Goal: Find specific page/section: Find specific page/section

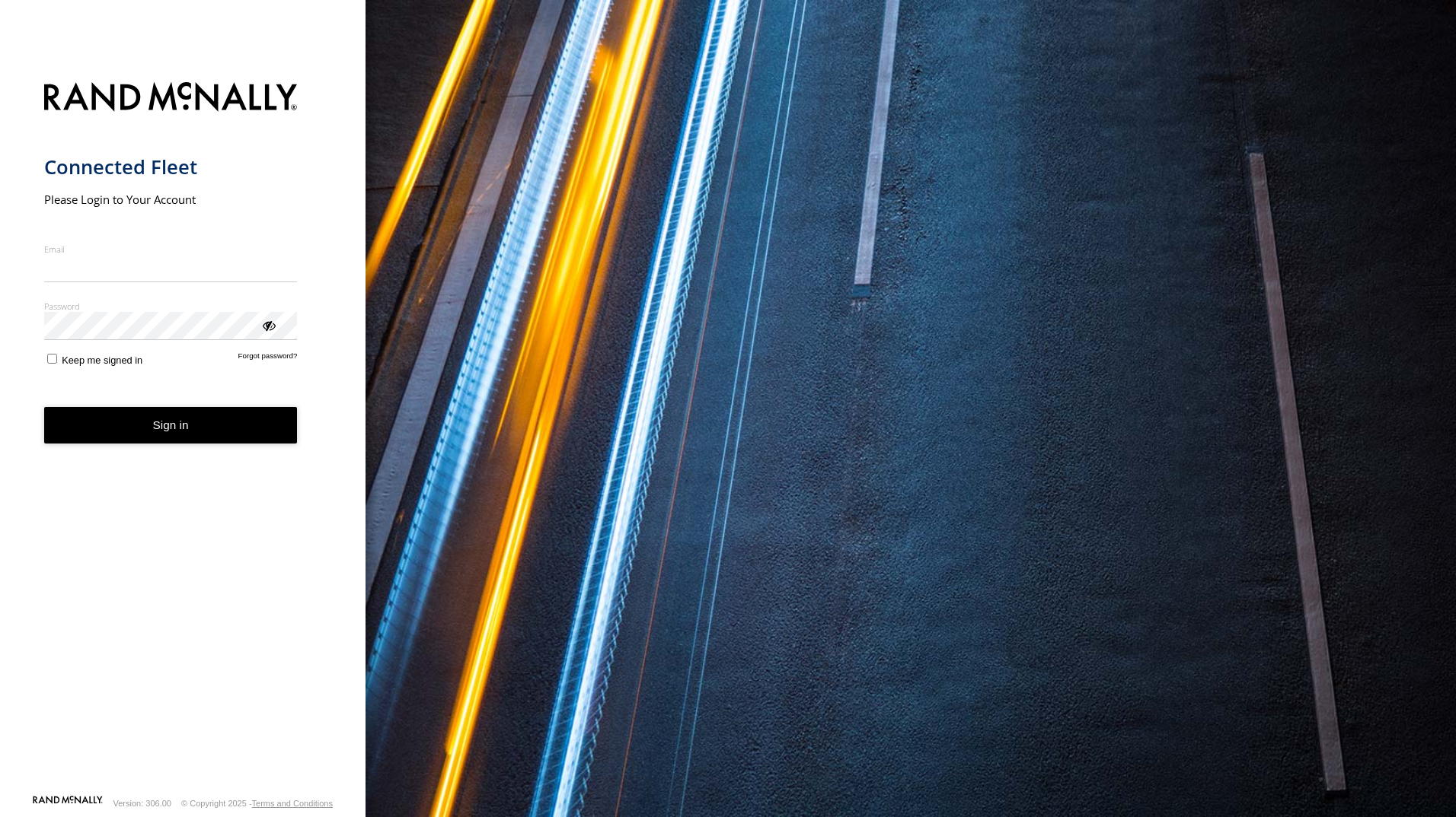
type input "**********"
click at [185, 434] on button "Sign in" at bounding box center [171, 426] width 254 height 37
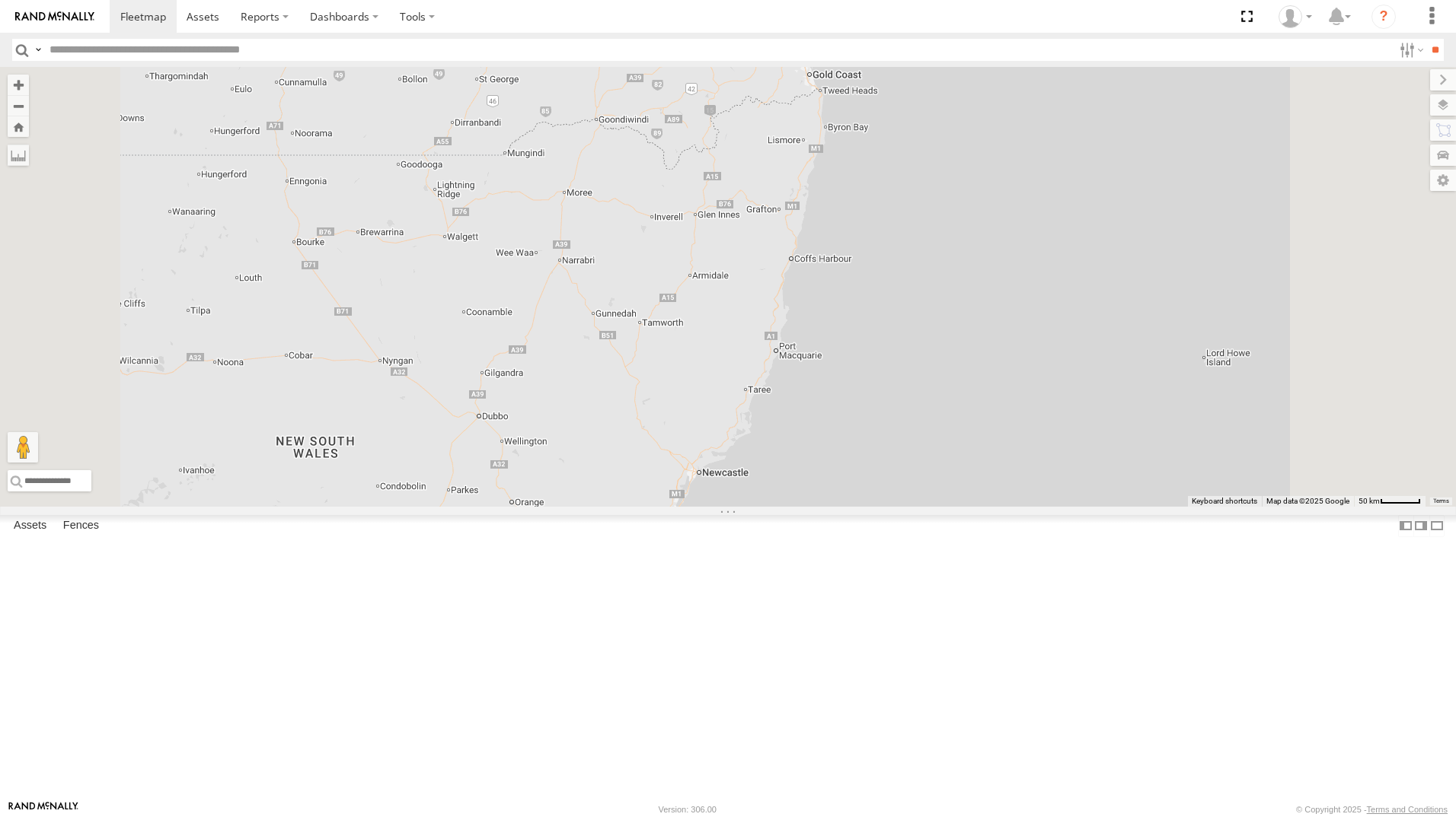
scroll to position [50, 0]
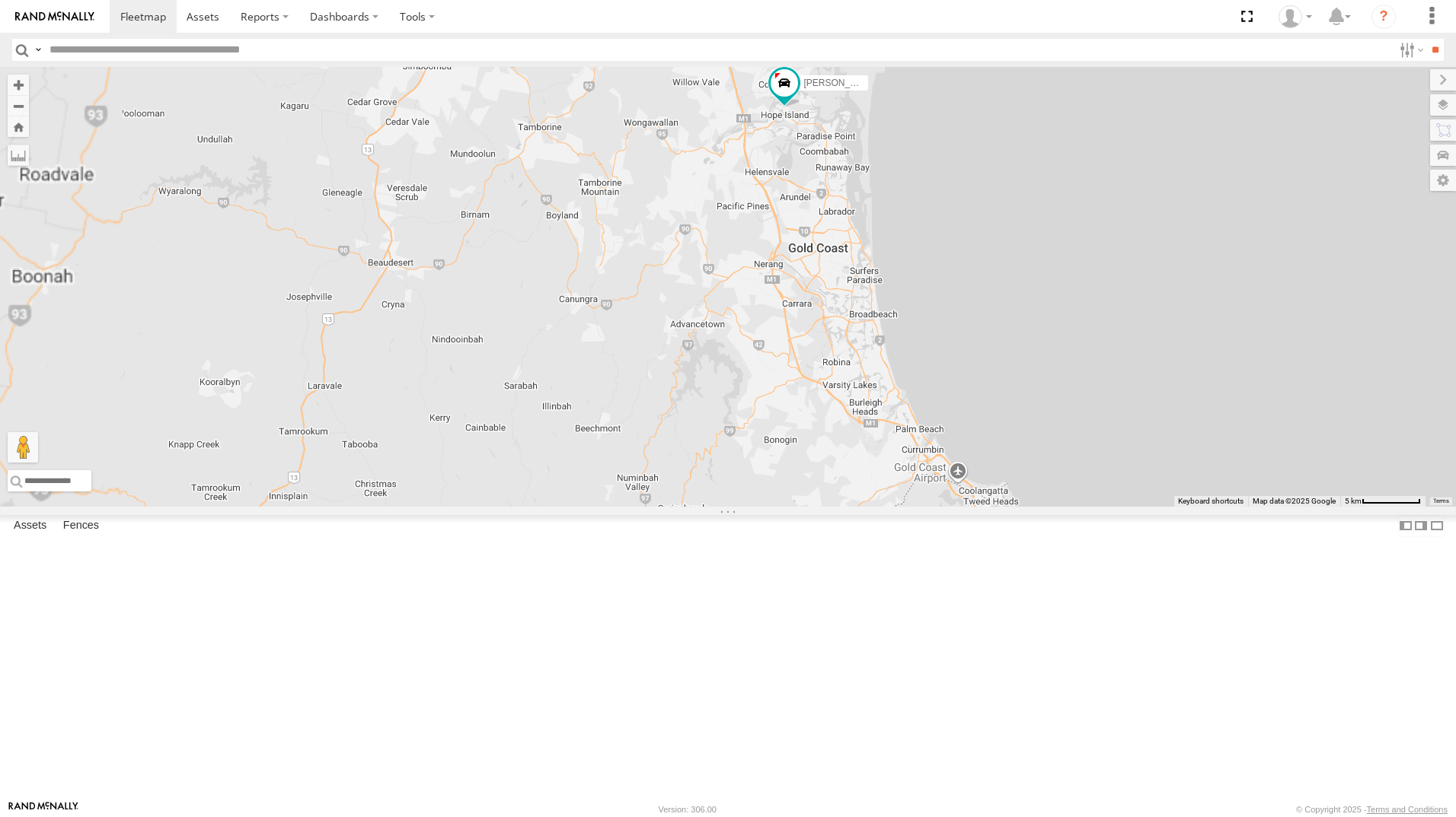
click at [1197, 194] on div "[PERSON_NAME] - 842JY2 [PERSON_NAME] 366JK9 - Corolla Hatch" at bounding box center [728, 286] width 1456 height 440
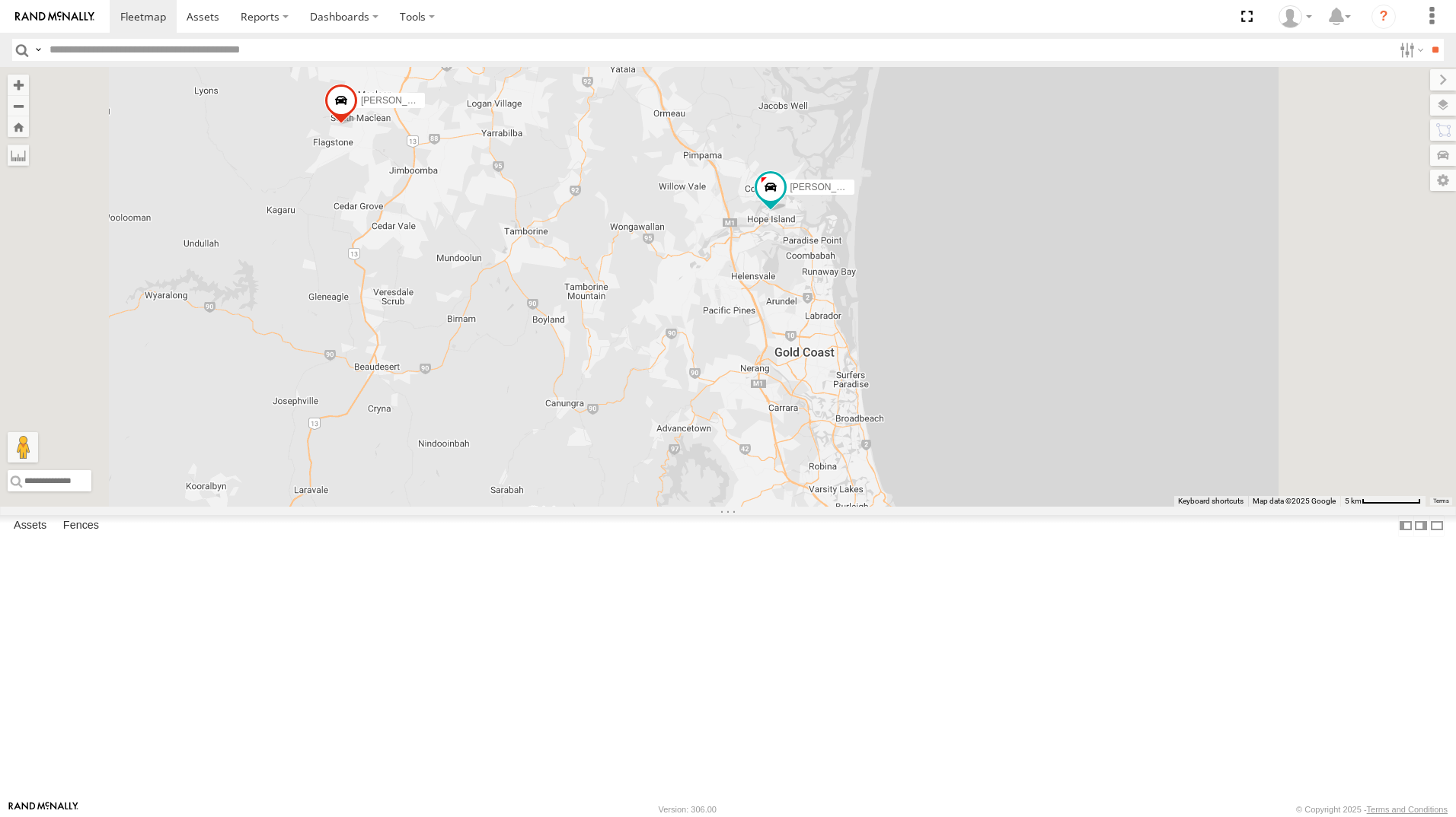
drag, startPoint x: 1173, startPoint y: 336, endPoint x: 1179, endPoint y: 660, distance: 324.1
click at [1183, 506] on div "[PERSON_NAME] - 842JY2 [PERSON_NAME] 366JK9 - Corolla Hatch" at bounding box center [728, 286] width 1456 height 440
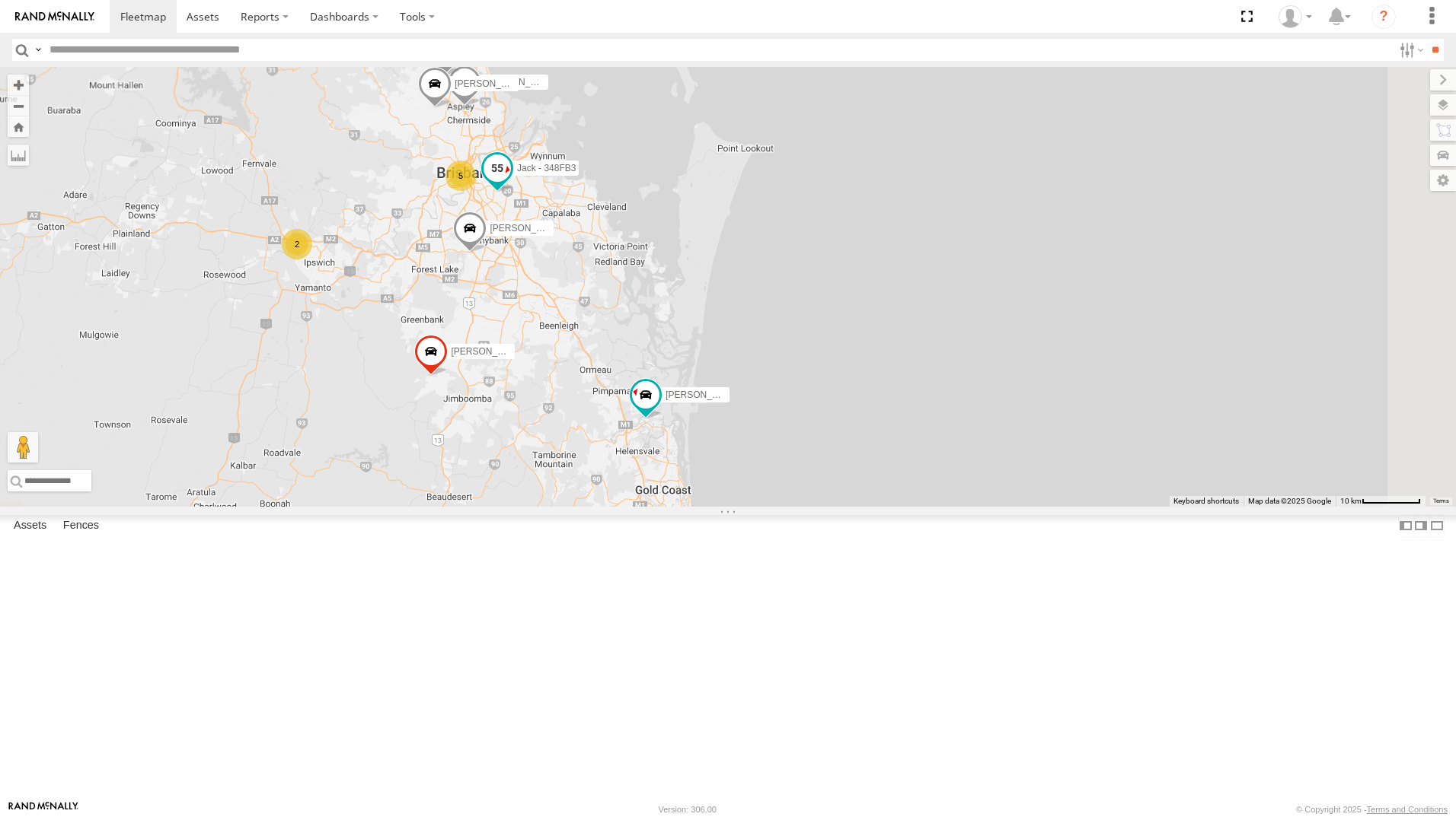
drag, startPoint x: 881, startPoint y: 537, endPoint x: 695, endPoint y: 380, distance: 243.4
click at [693, 381] on div "[PERSON_NAME] - 842JY2 [PERSON_NAME] 366JK9 - Corolla [PERSON_NAME] - 571IW2 2 …" at bounding box center [728, 286] width 1456 height 440
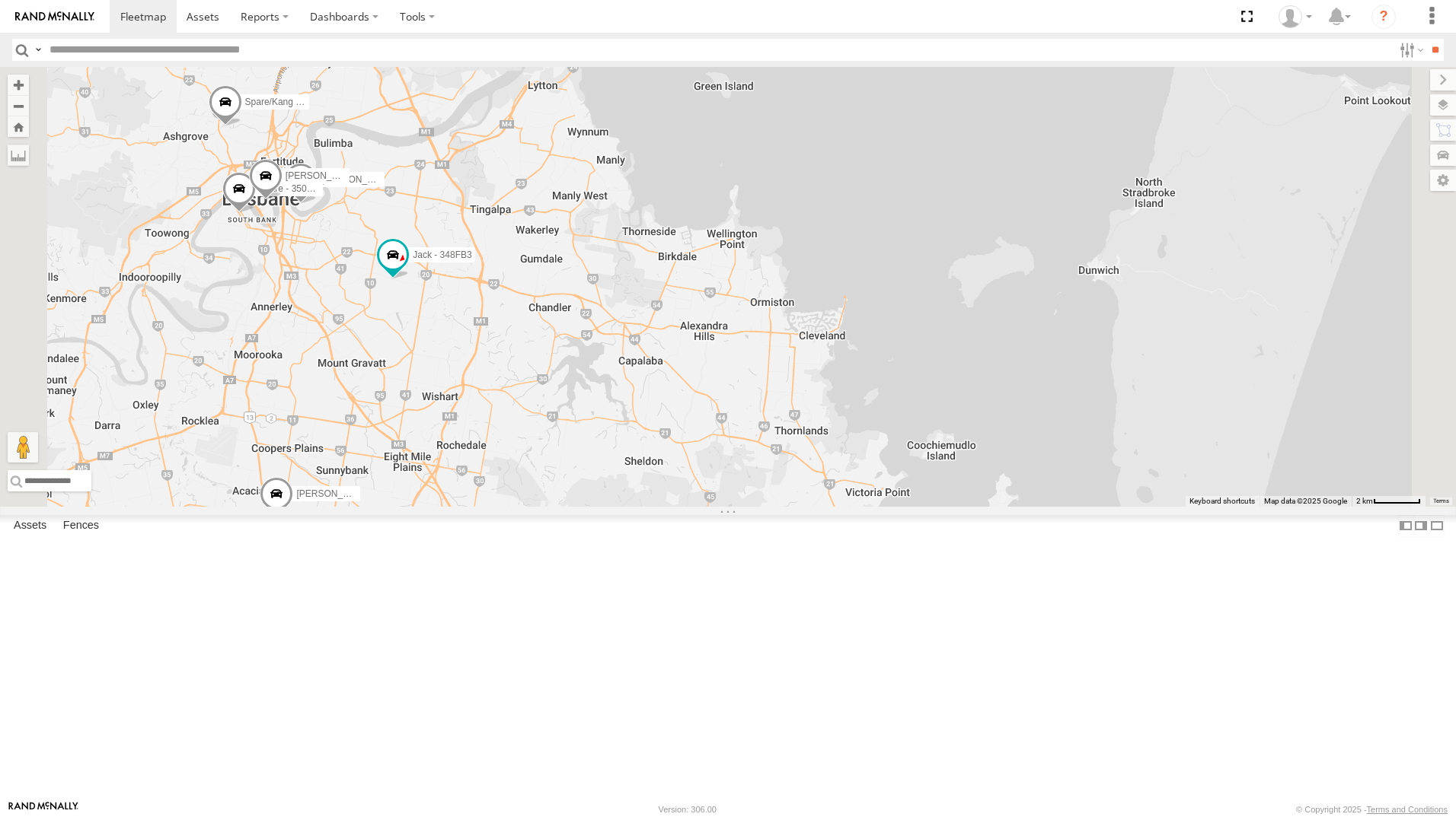
drag, startPoint x: 749, startPoint y: 403, endPoint x: 801, endPoint y: 427, distance: 57.3
click at [801, 427] on div "[PERSON_NAME] - 842JY2 [PERSON_NAME] 366JK9 - Corolla [PERSON_NAME] - 571IW2 [P…" at bounding box center [728, 286] width 1456 height 440
drag, startPoint x: 130, startPoint y: 267, endPoint x: 208, endPoint y: 280, distance: 79.1
click at [0, 0] on div "All Assets" at bounding box center [0, 0] width 0 height 0
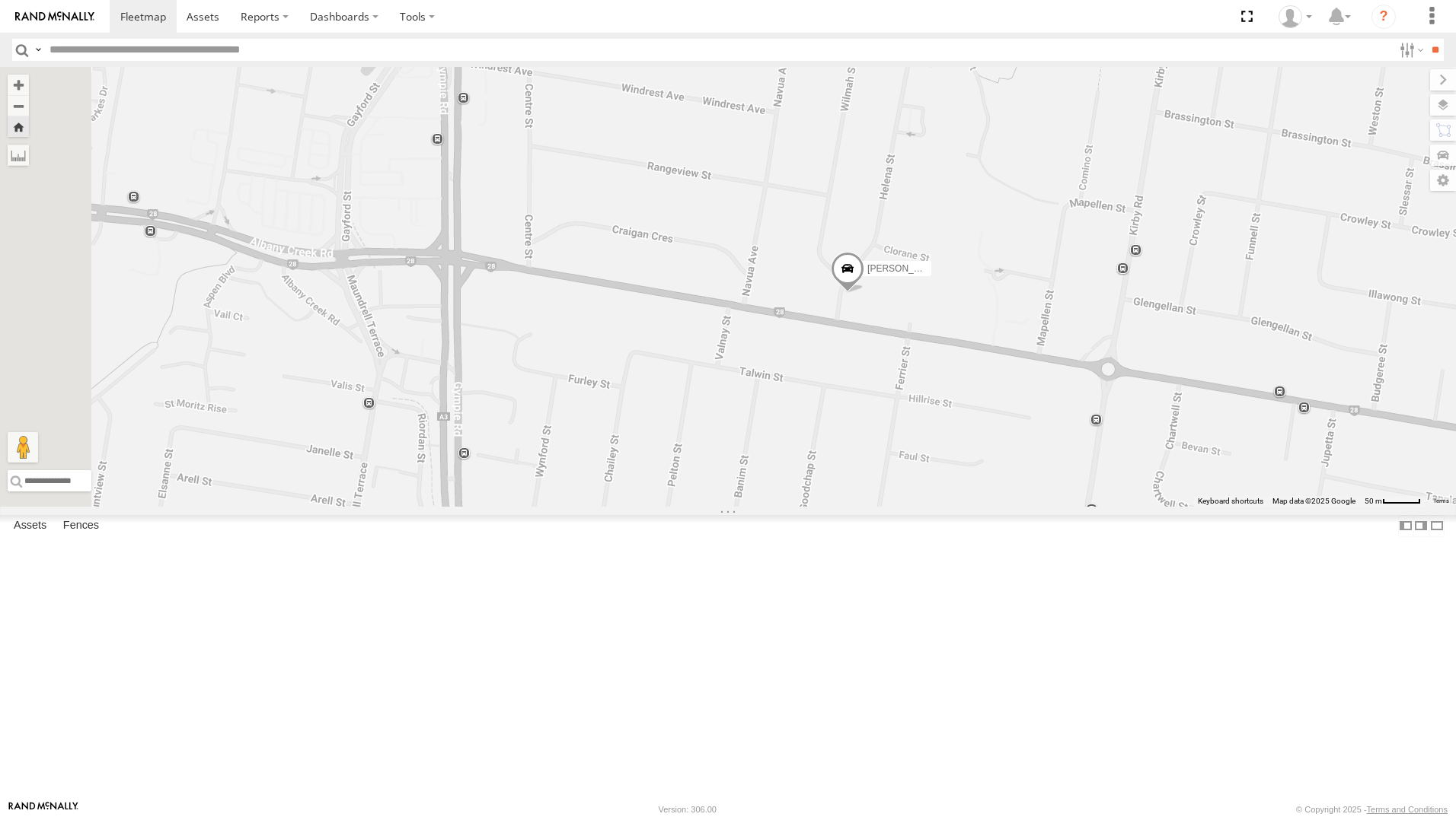
drag, startPoint x: 796, startPoint y: 748, endPoint x: 783, endPoint y: 748, distance: 13.0
click at [796, 506] on div "[PERSON_NAME]" at bounding box center [728, 286] width 1456 height 440
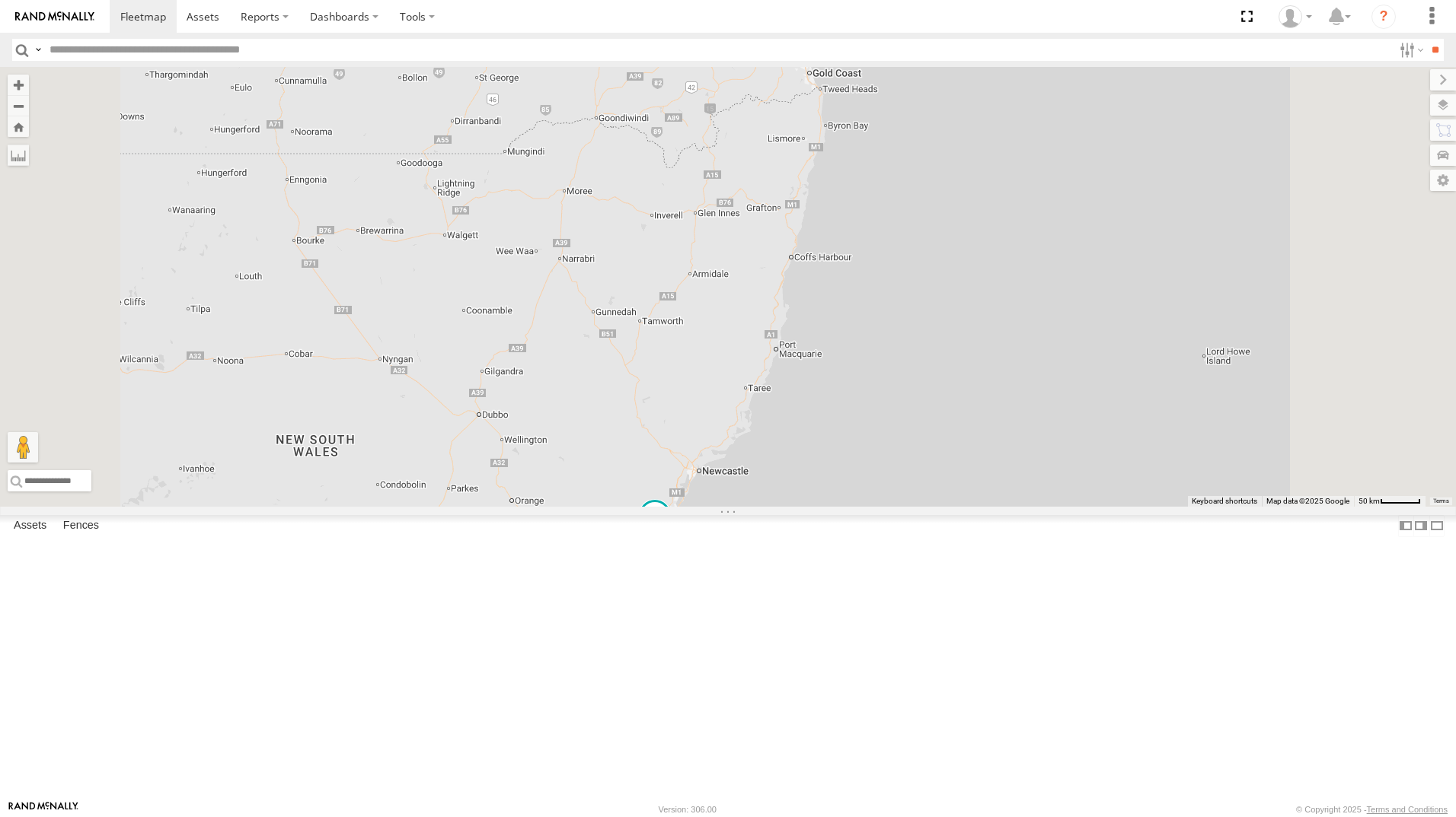
drag, startPoint x: 115, startPoint y: 296, endPoint x: 486, endPoint y: 286, distance: 371.1
click at [0, 0] on div "[PERSON_NAME]" at bounding box center [0, 0] width 0 height 0
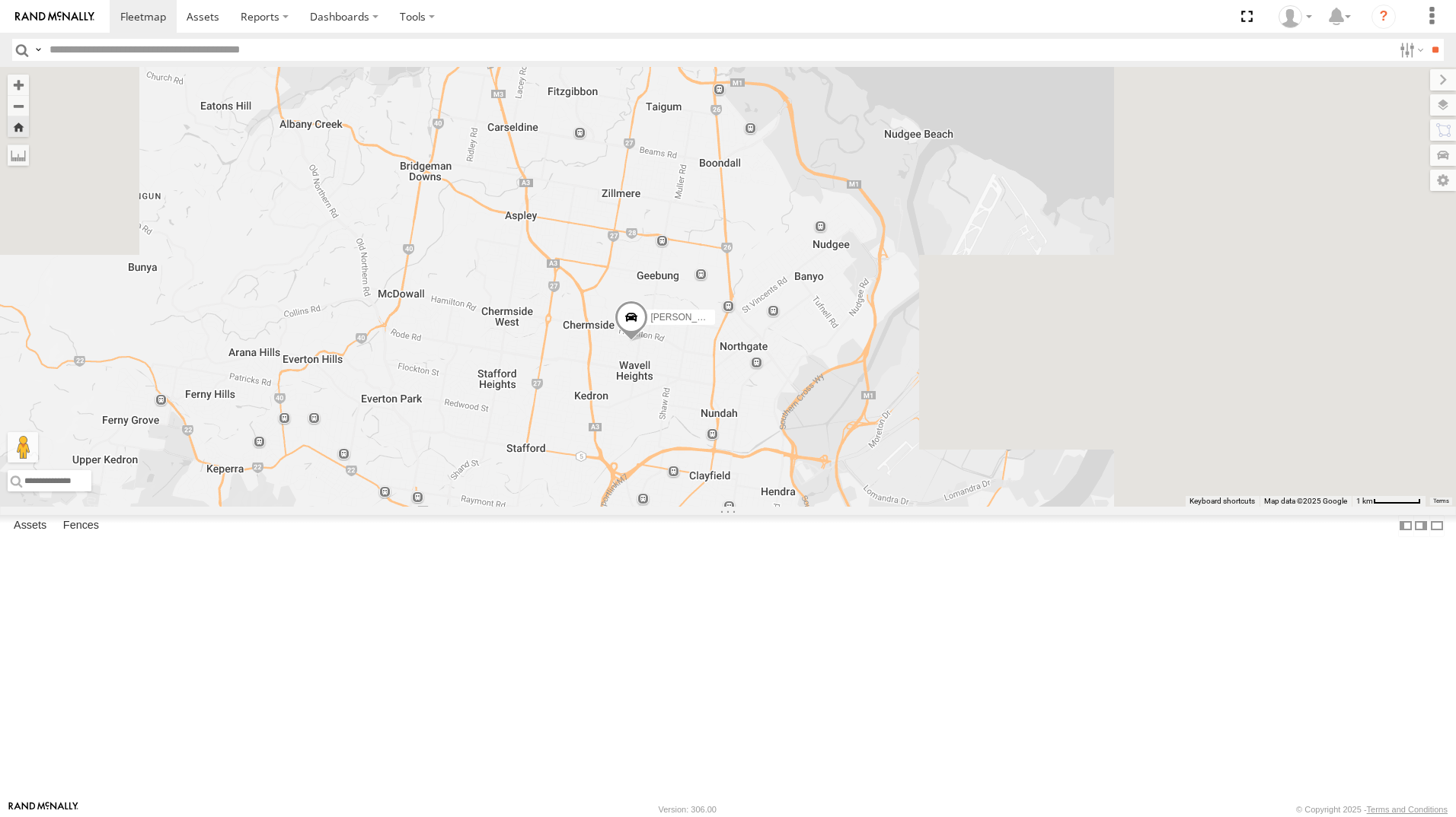
drag, startPoint x: 1258, startPoint y: 445, endPoint x: 1037, endPoint y: 505, distance: 229.0
click at [1037, 505] on div "[PERSON_NAME]" at bounding box center [728, 286] width 1456 height 440
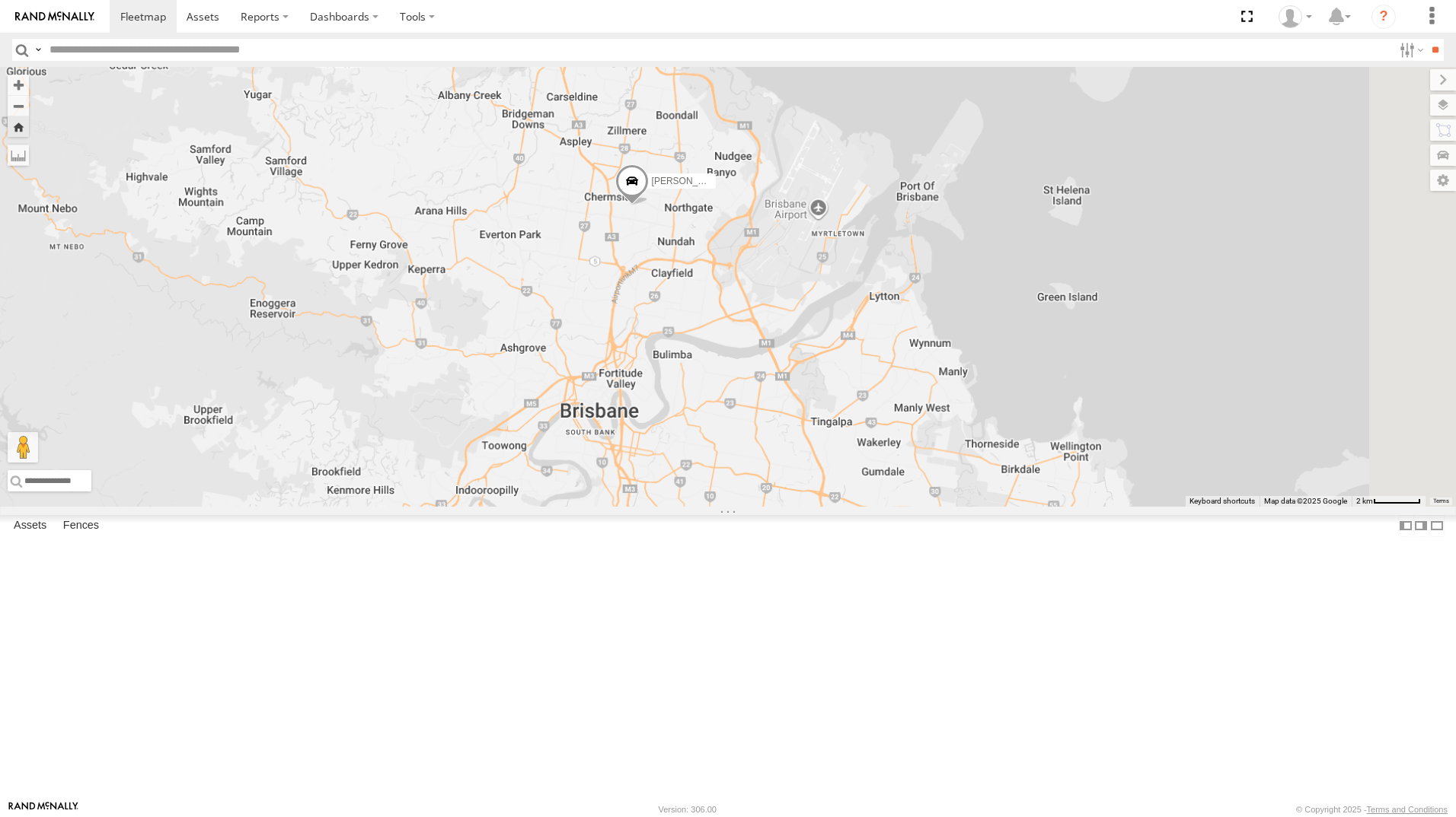
click at [866, 442] on div "[PERSON_NAME]" at bounding box center [728, 286] width 1456 height 440
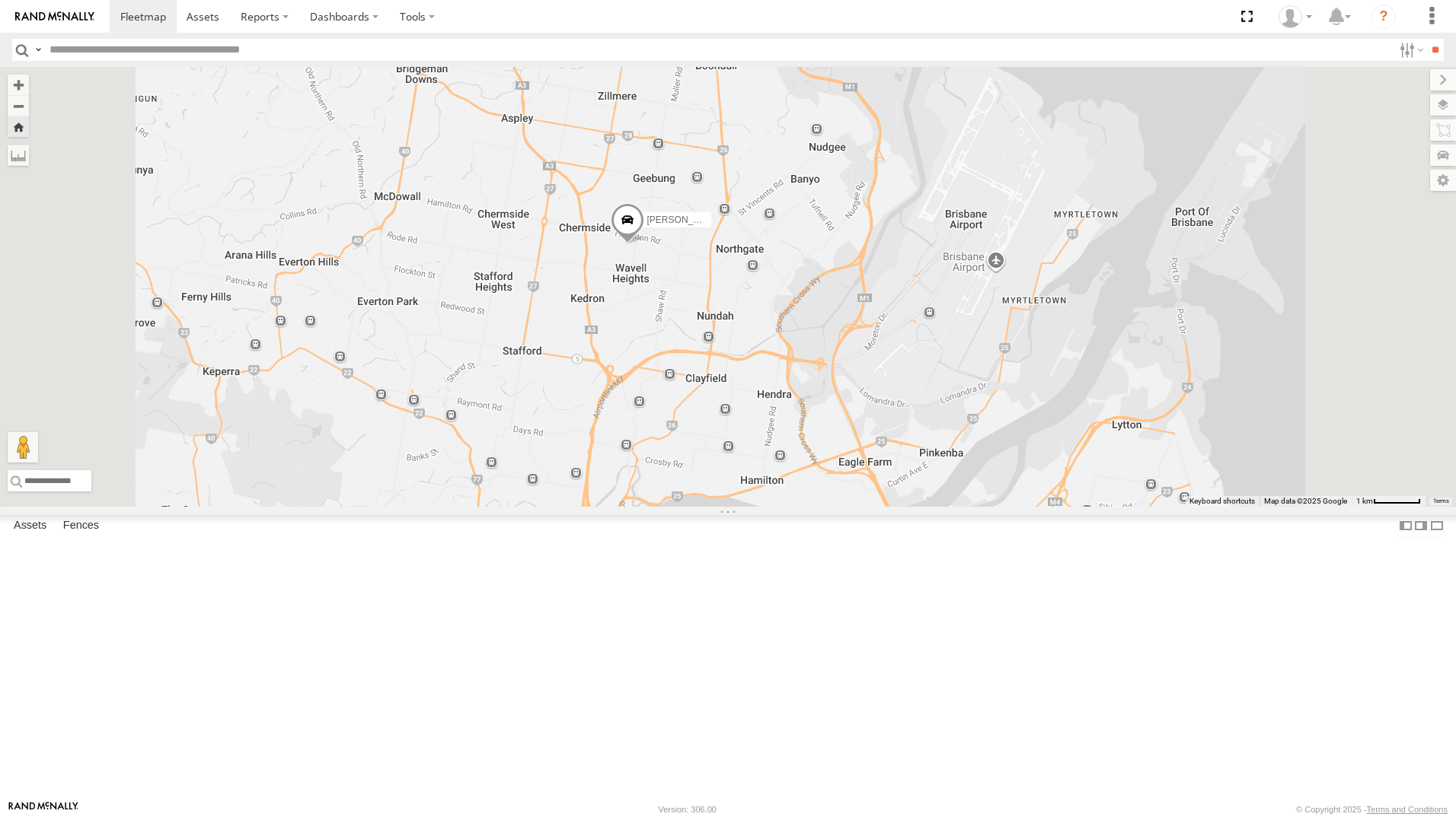
drag, startPoint x: 884, startPoint y: 327, endPoint x: 880, endPoint y: 511, distance: 184.0
click at [880, 506] on div "[PERSON_NAME]" at bounding box center [728, 286] width 1456 height 440
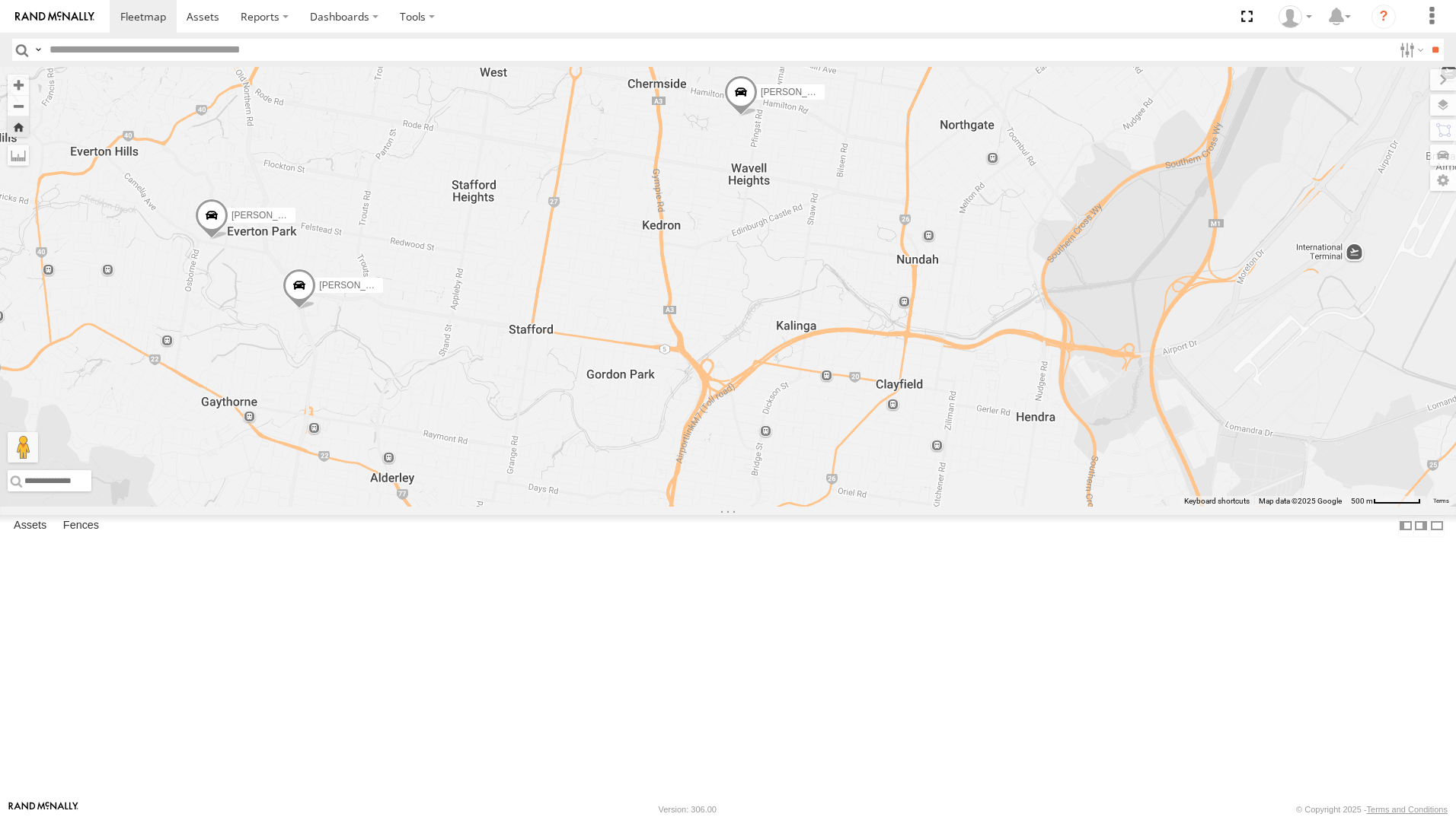
drag, startPoint x: 923, startPoint y: 482, endPoint x: 944, endPoint y: 316, distance: 167.3
click at [944, 316] on div "[PERSON_NAME]- 817BG4 [PERSON_NAME] - 063 EB2 [PERSON_NAME]/[PERSON_NAME] - 269…" at bounding box center [728, 286] width 1456 height 440
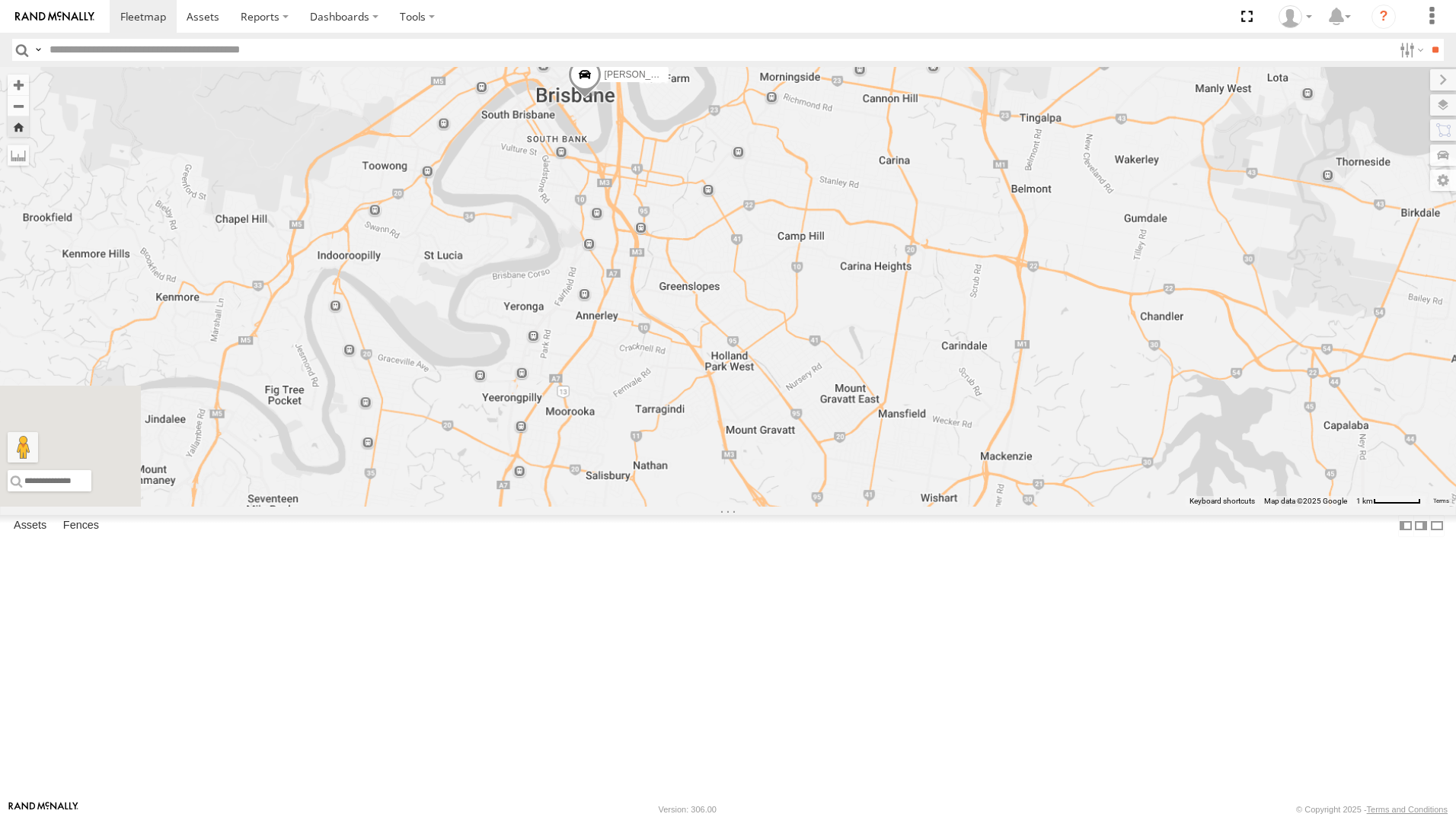
drag, startPoint x: 1054, startPoint y: 545, endPoint x: 918, endPoint y: 38, distance: 524.9
click at [918, 38] on body at bounding box center [728, 408] width 1456 height 817
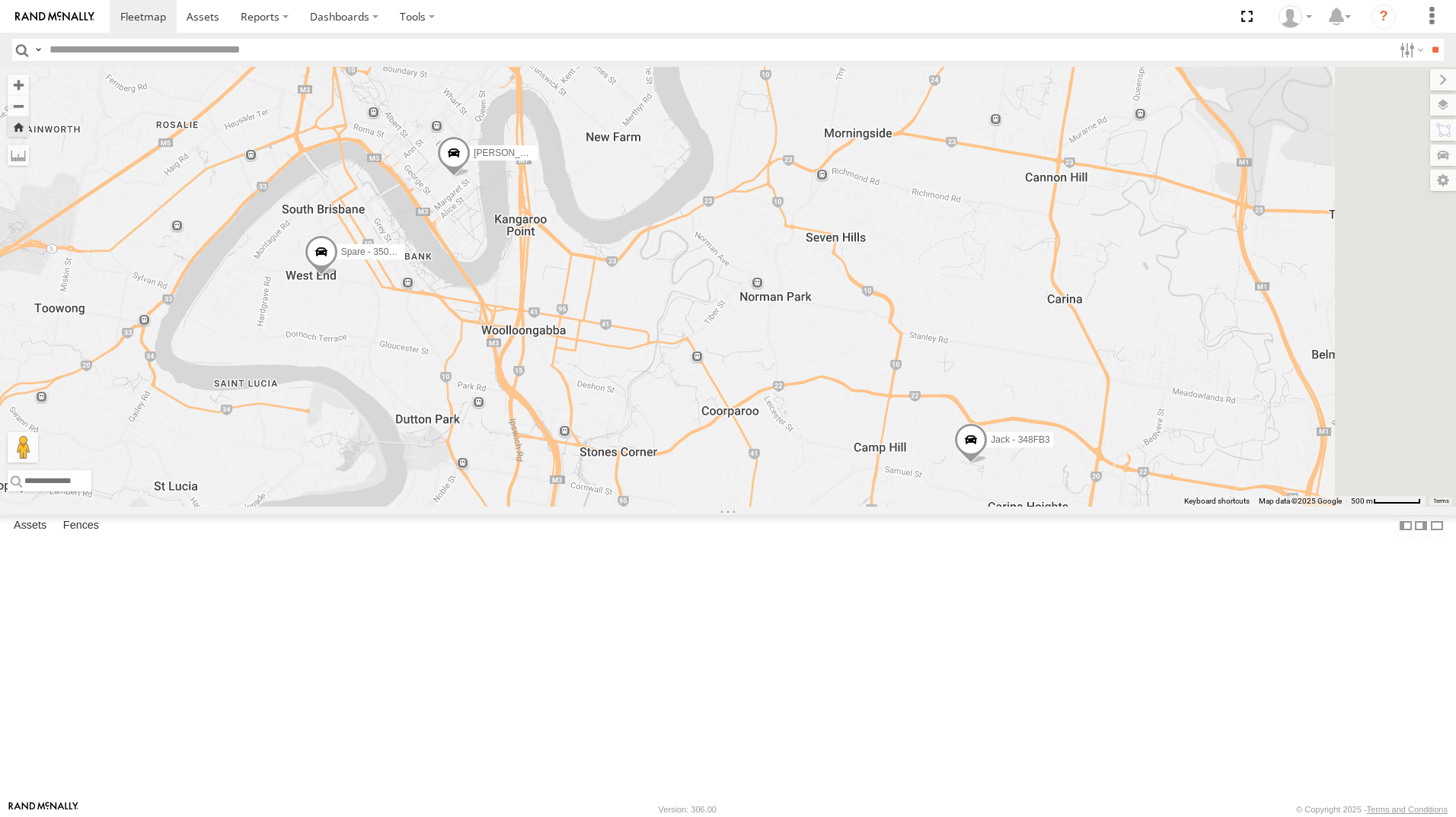
drag, startPoint x: 1054, startPoint y: 314, endPoint x: 943, endPoint y: 571, distance: 279.9
click at [943, 506] on div "[PERSON_NAME]- 817BG4 [PERSON_NAME] - 349FB3 [PERSON_NAME] - 017IP4 [PERSON_NAM…" at bounding box center [728, 286] width 1456 height 440
